Goal: Information Seeking & Learning: Check status

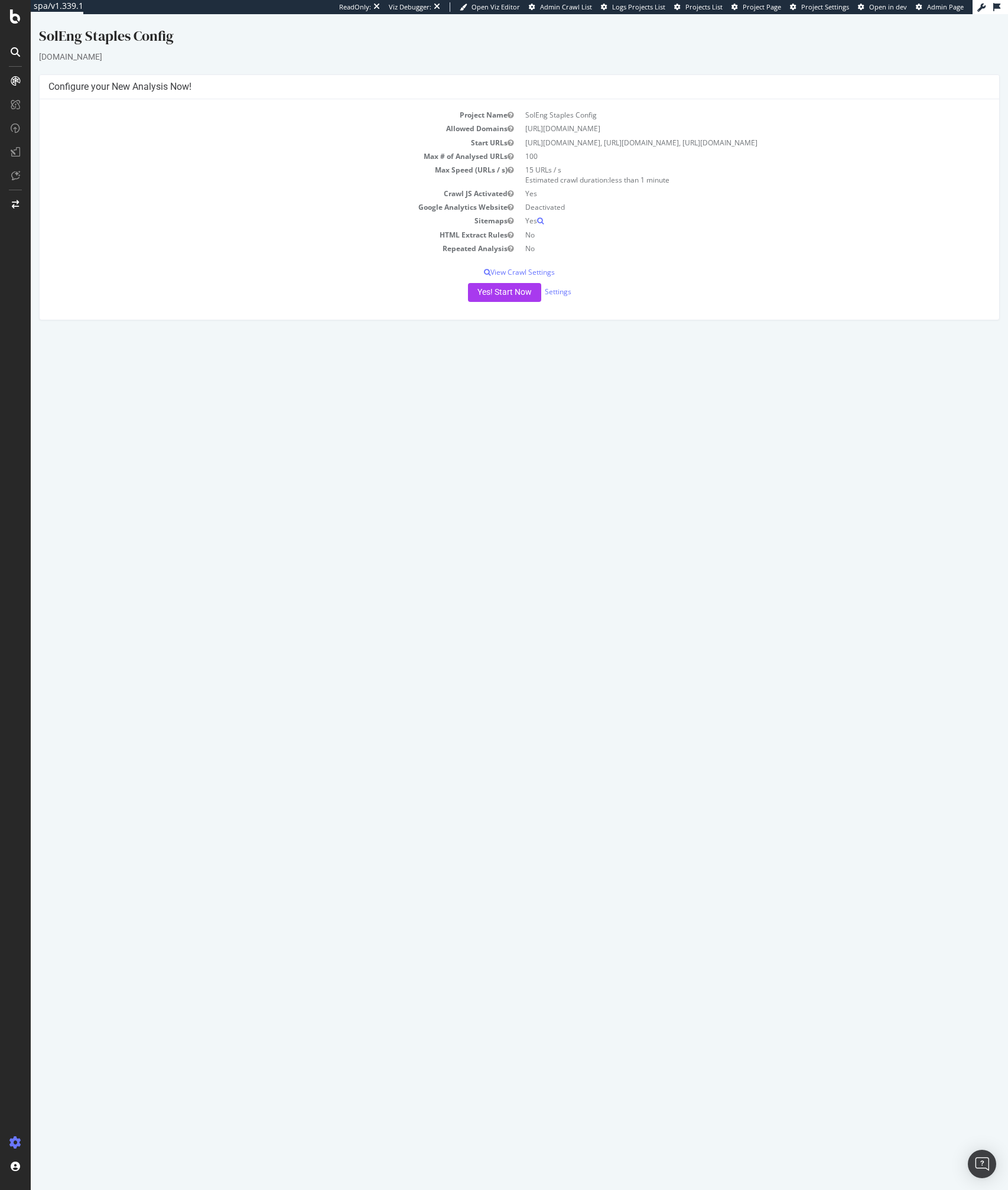
click at [467, 332] on html "SolEng Staples Config www.staples.com × × Configure your New Analysis Now! Proj…" at bounding box center [519, 173] width 977 height 318
click at [568, 332] on html "SolEng Staples Config www.staples.com × × Configure your New Analysis Now! Proj…" at bounding box center [519, 173] width 977 height 318
